Goal: Task Accomplishment & Management: Use online tool/utility

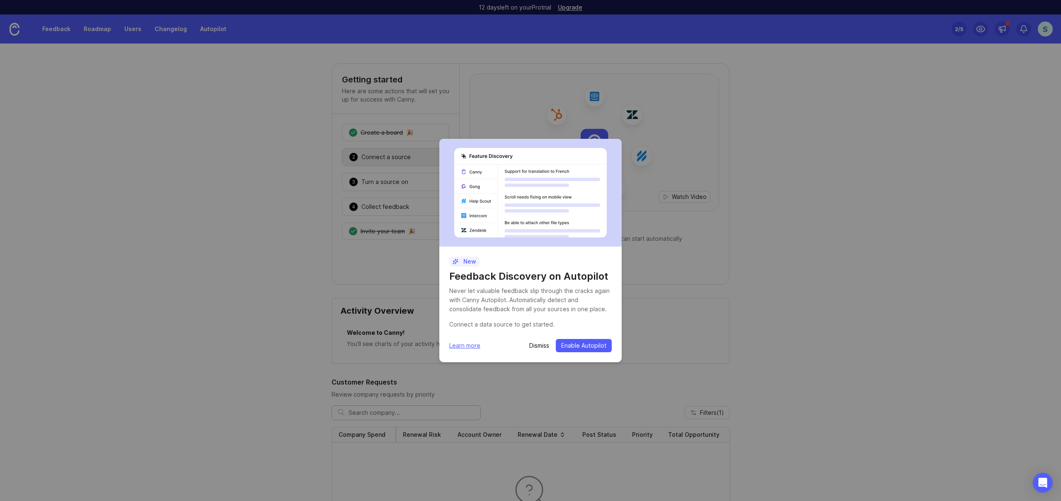
click at [537, 346] on p "Dismiss" at bounding box center [539, 345] width 20 height 8
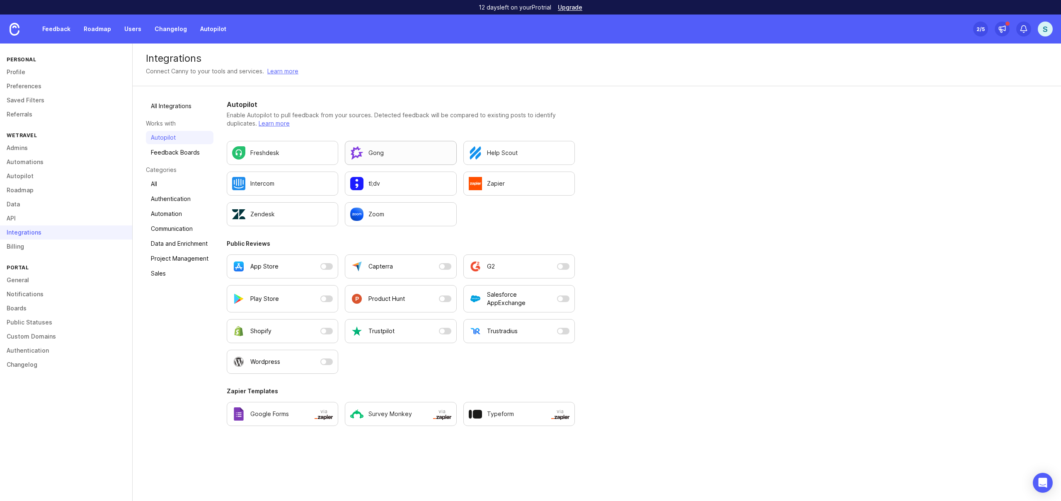
click at [390, 152] on div "Gong" at bounding box center [400, 152] width 101 height 13
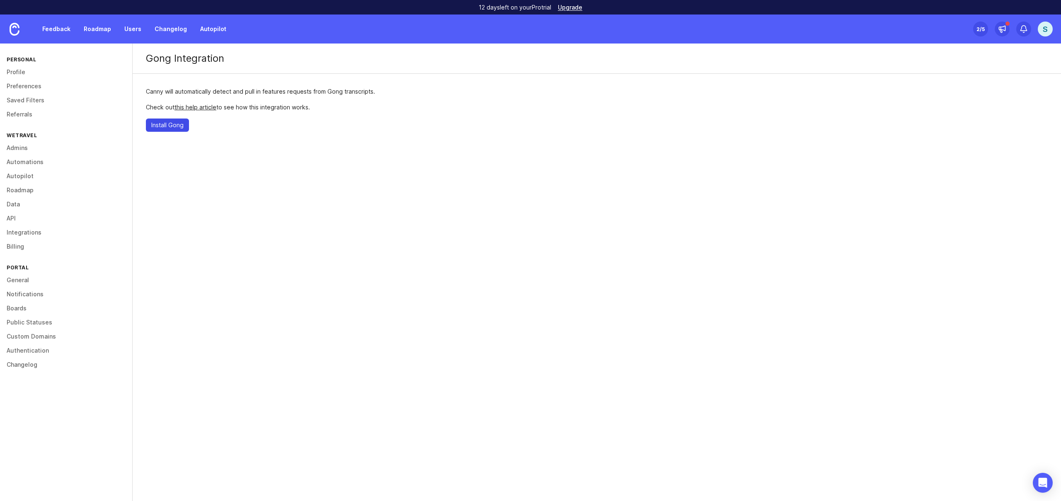
click at [172, 127] on span "Install Gong" at bounding box center [167, 125] width 32 height 8
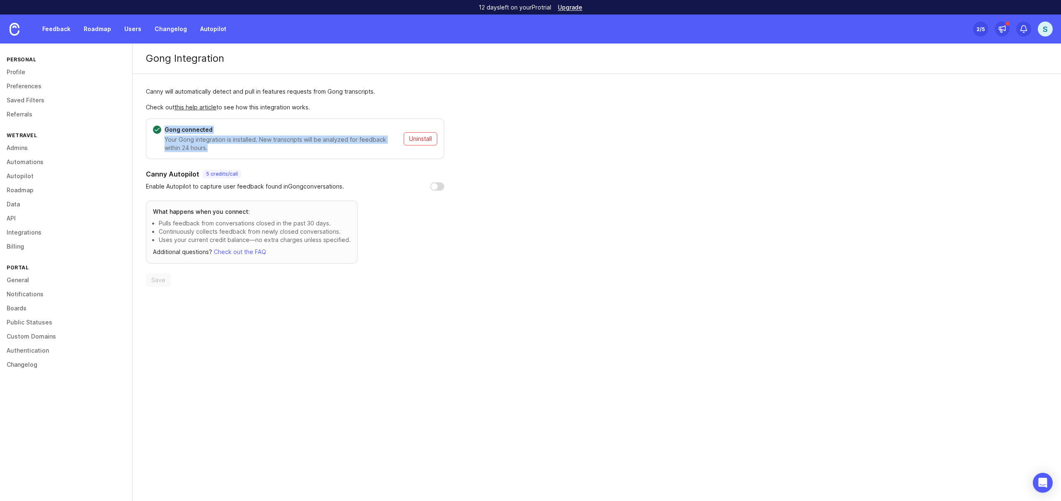
drag, startPoint x: 230, startPoint y: 150, endPoint x: 192, endPoint y: 125, distance: 45.9
click at [192, 124] on div "Gong connected Your Gong integration is installed. New transcripts will be anal…" at bounding box center [295, 139] width 298 height 41
copy div "Gong connected Your Gong integration is installed. New transcripts will be anal…"
